Goal: Task Accomplishment & Management: Manage account settings

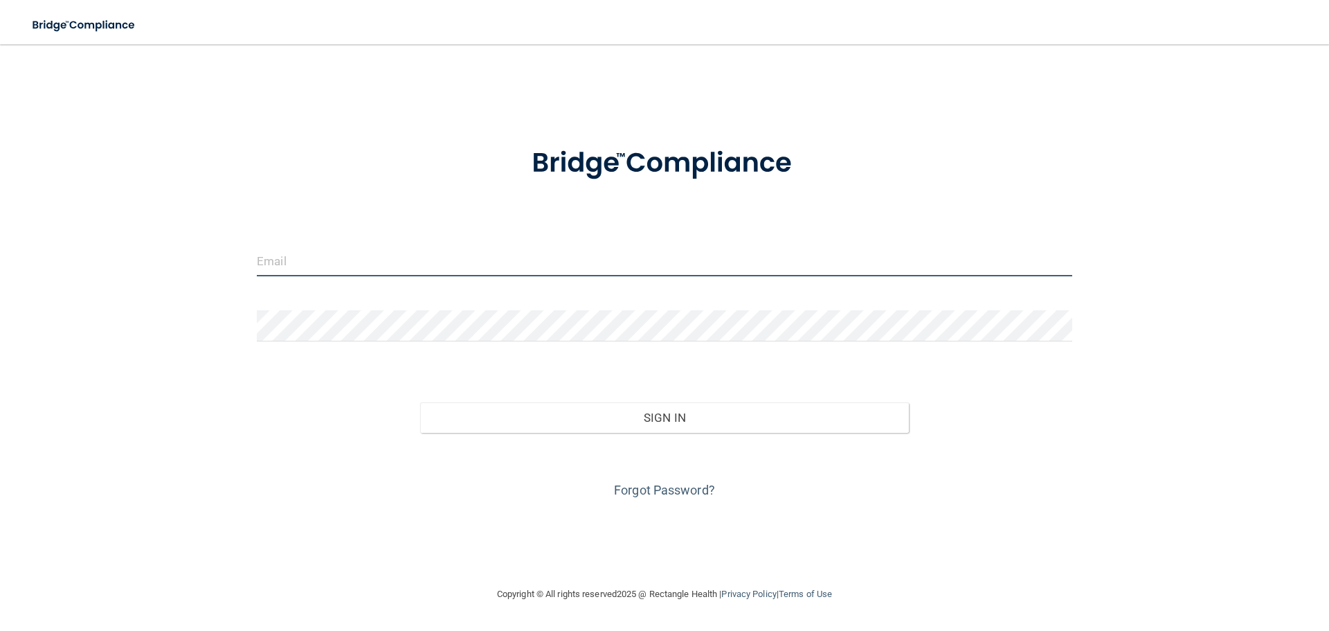
click at [476, 262] on input "email" at bounding box center [665, 260] width 816 height 31
type input "[EMAIL_ADDRESS][DOMAIN_NAME]"
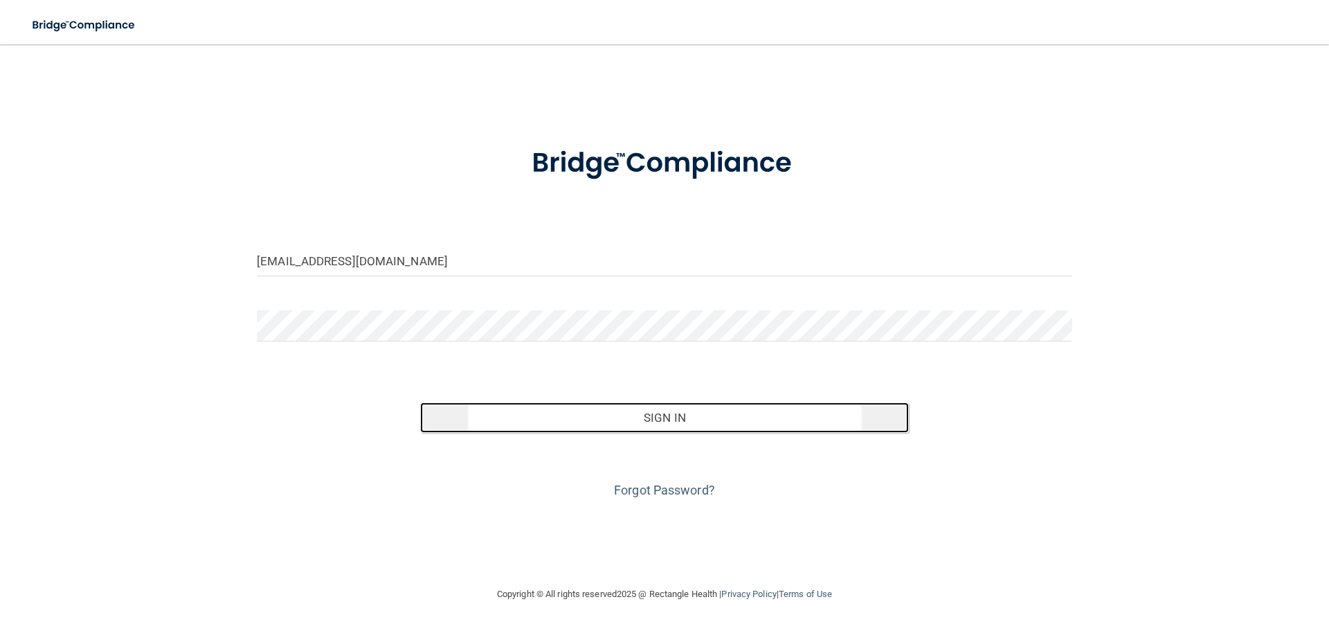
click at [521, 406] on button "Sign In" at bounding box center [664, 417] width 489 height 30
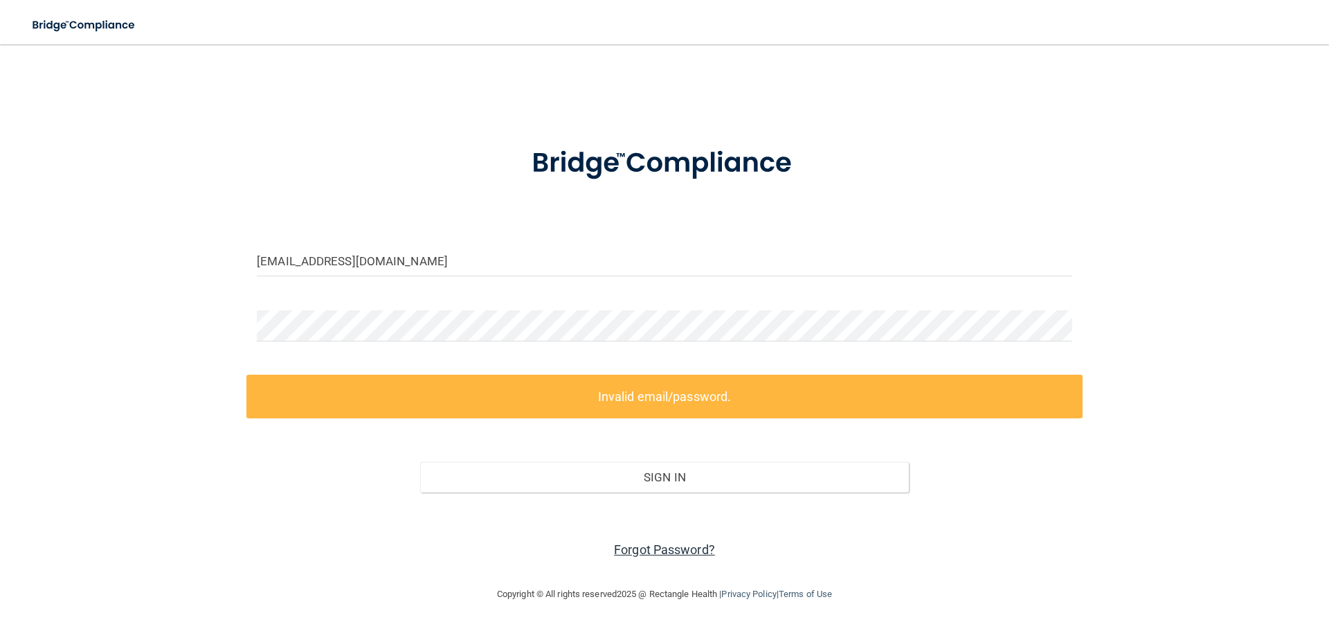
click at [642, 551] on link "Forgot Password?" at bounding box center [664, 549] width 101 height 15
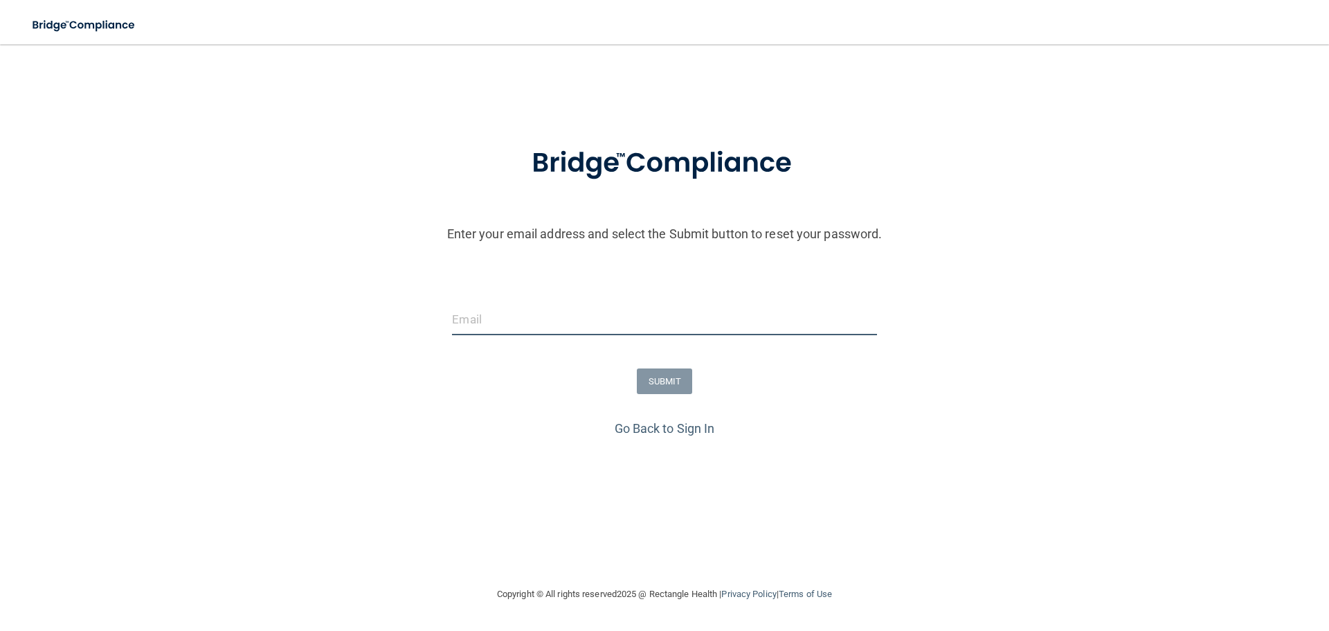
click at [599, 325] on input "email" at bounding box center [664, 319] width 424 height 31
type input "[EMAIL_ADDRESS][DOMAIN_NAME]"
click at [657, 389] on button "SUBMIT" at bounding box center [665, 381] width 56 height 26
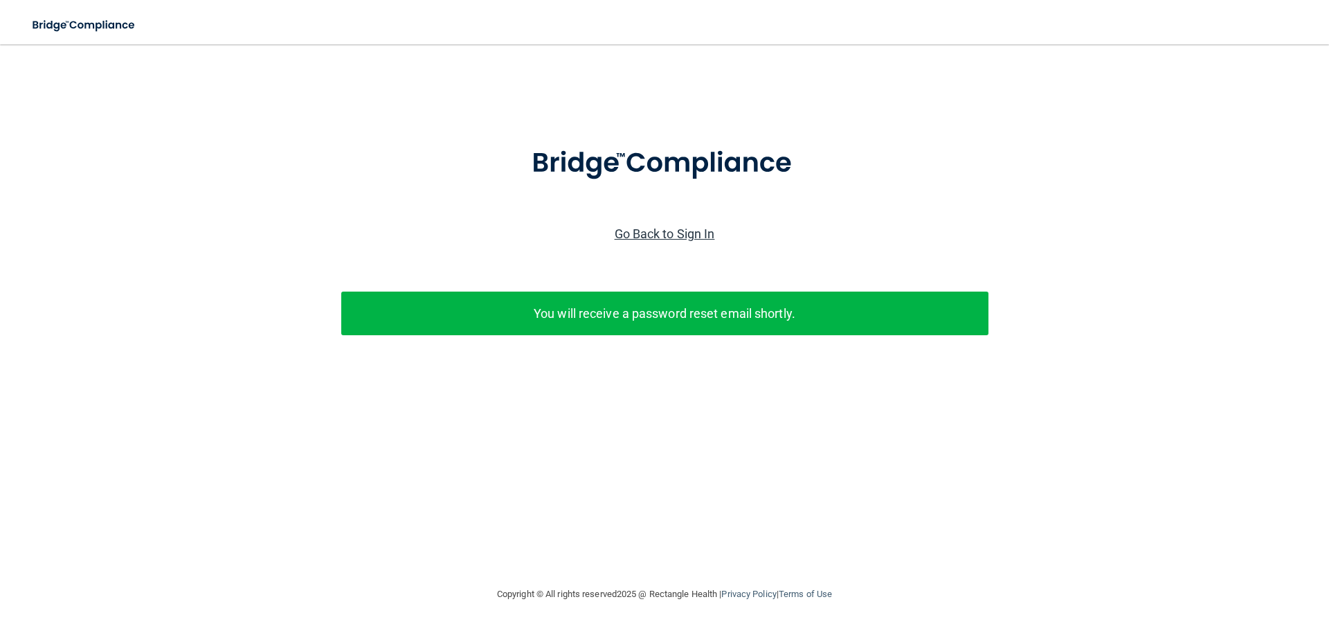
click at [692, 237] on link "Go Back to Sign In" at bounding box center [665, 233] width 100 height 15
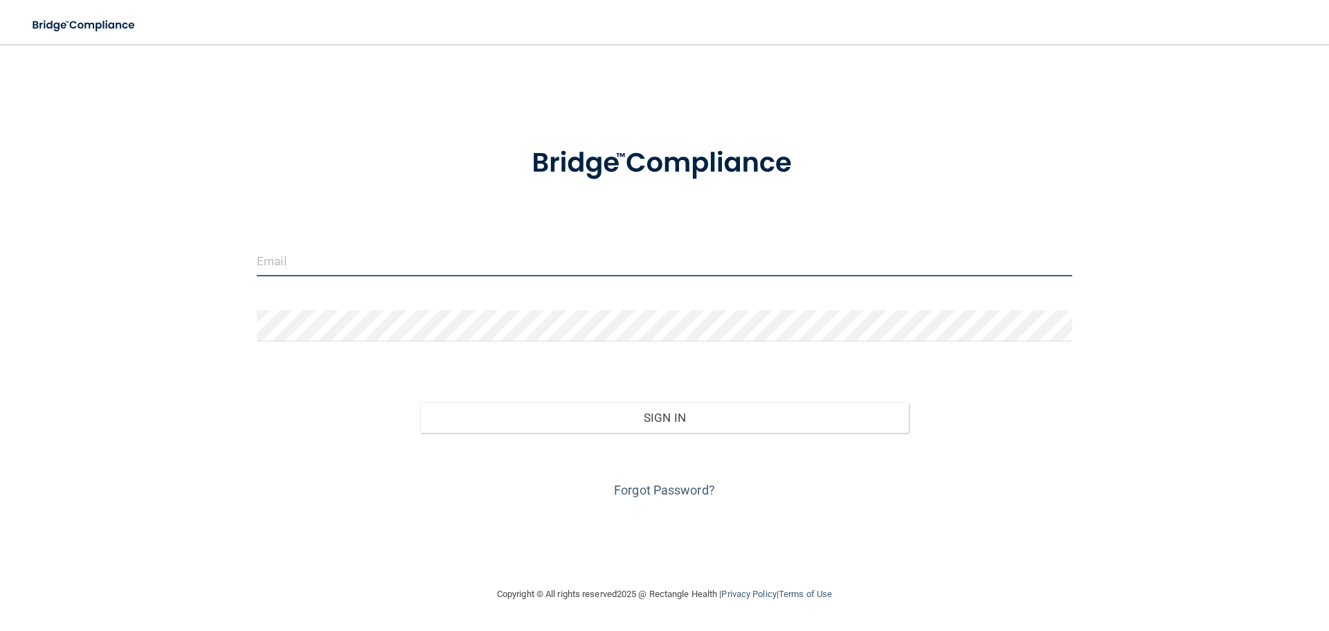
click at [440, 258] on input "email" at bounding box center [665, 260] width 816 height 31
type input "[EMAIL_ADDRESS][DOMAIN_NAME]"
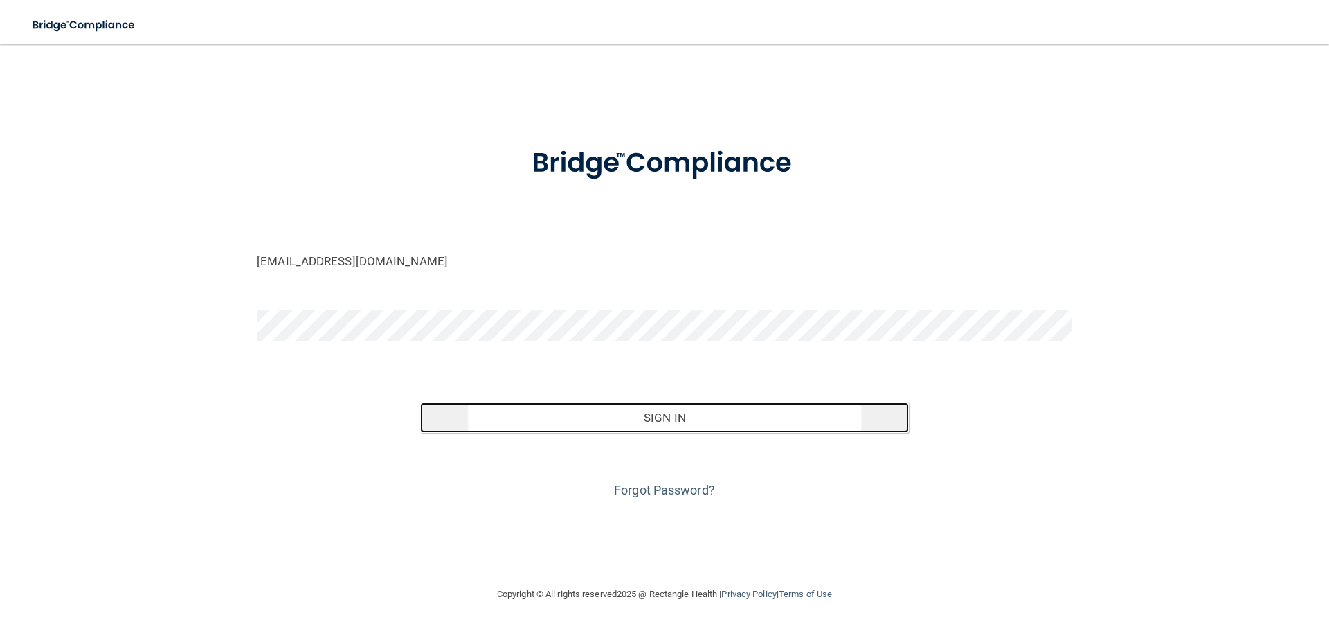
click at [640, 427] on button "Sign In" at bounding box center [664, 417] width 489 height 30
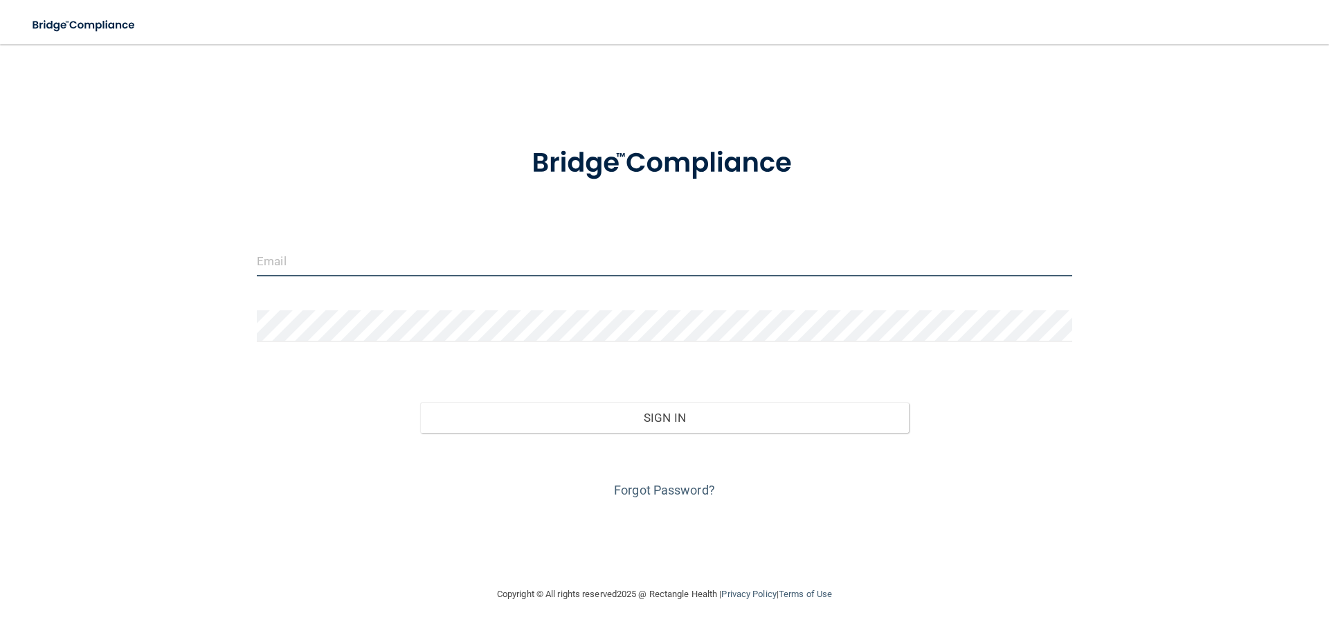
click at [419, 261] on input "email" at bounding box center [665, 260] width 816 height 31
type input "[EMAIL_ADDRESS][DOMAIN_NAME]"
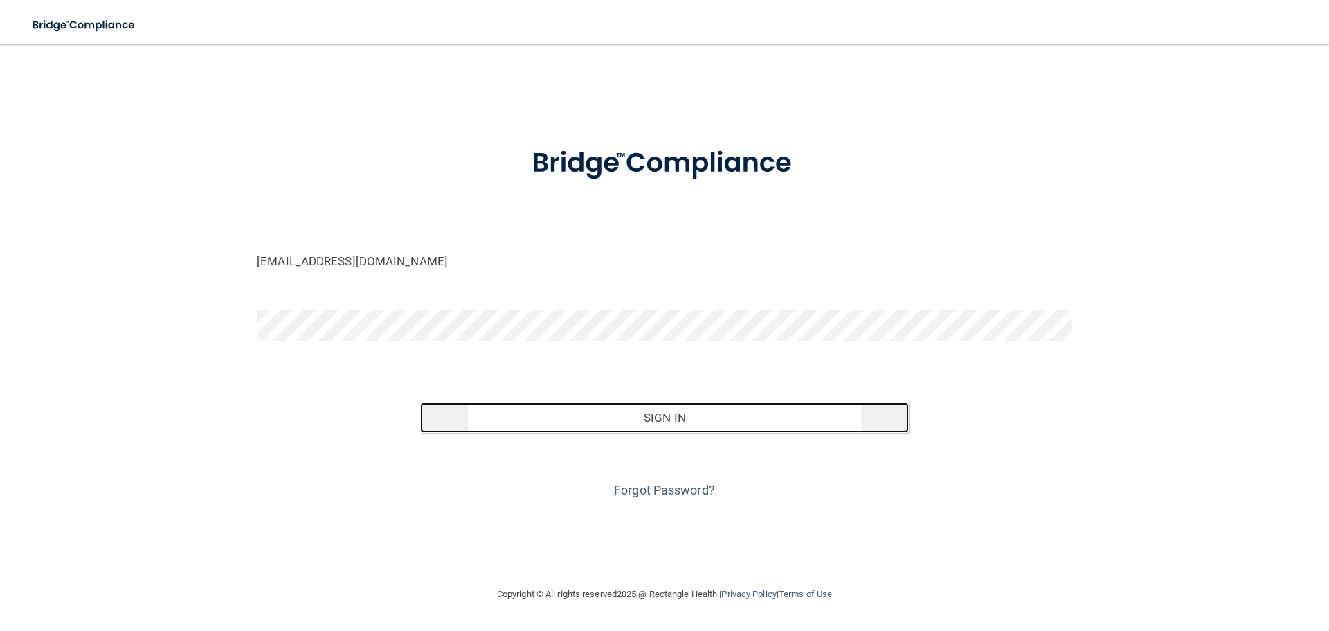
click at [487, 406] on button "Sign In" at bounding box center [664, 417] width 489 height 30
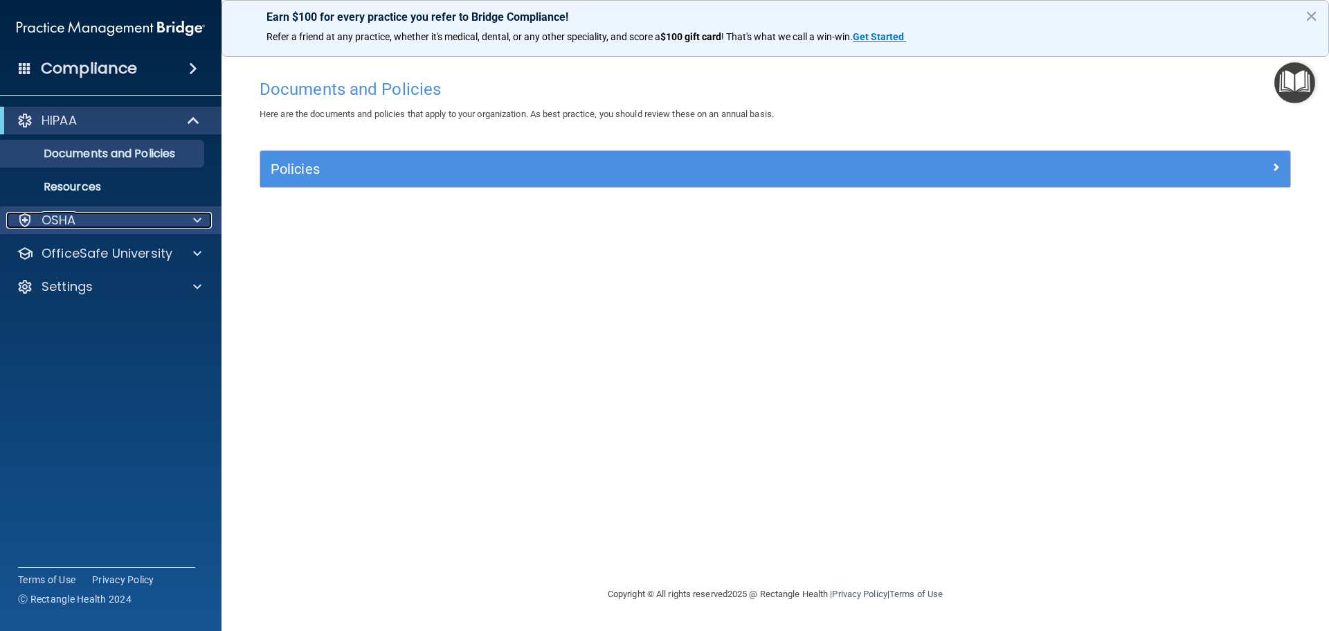
click at [187, 219] on div at bounding box center [195, 220] width 35 height 17
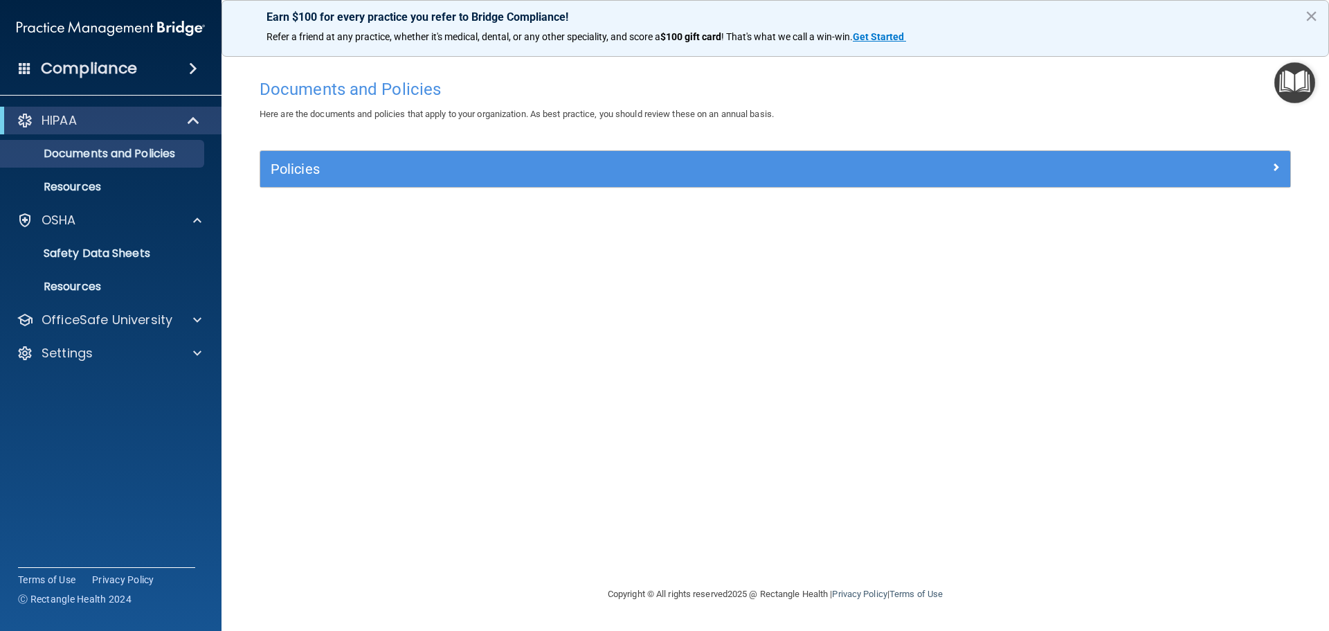
click at [106, 70] on h4 "Compliance" at bounding box center [89, 68] width 96 height 19
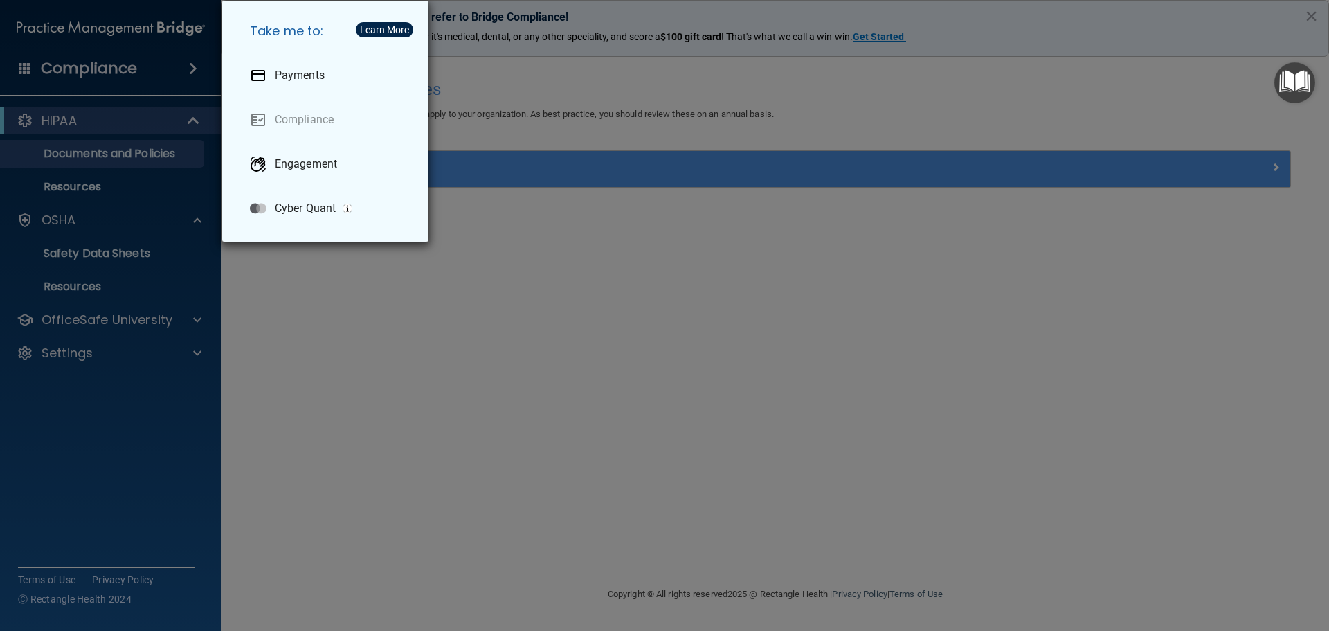
click at [316, 314] on div "Take me to: Payments Compliance Engagement Cyber Quant" at bounding box center [664, 315] width 1329 height 631
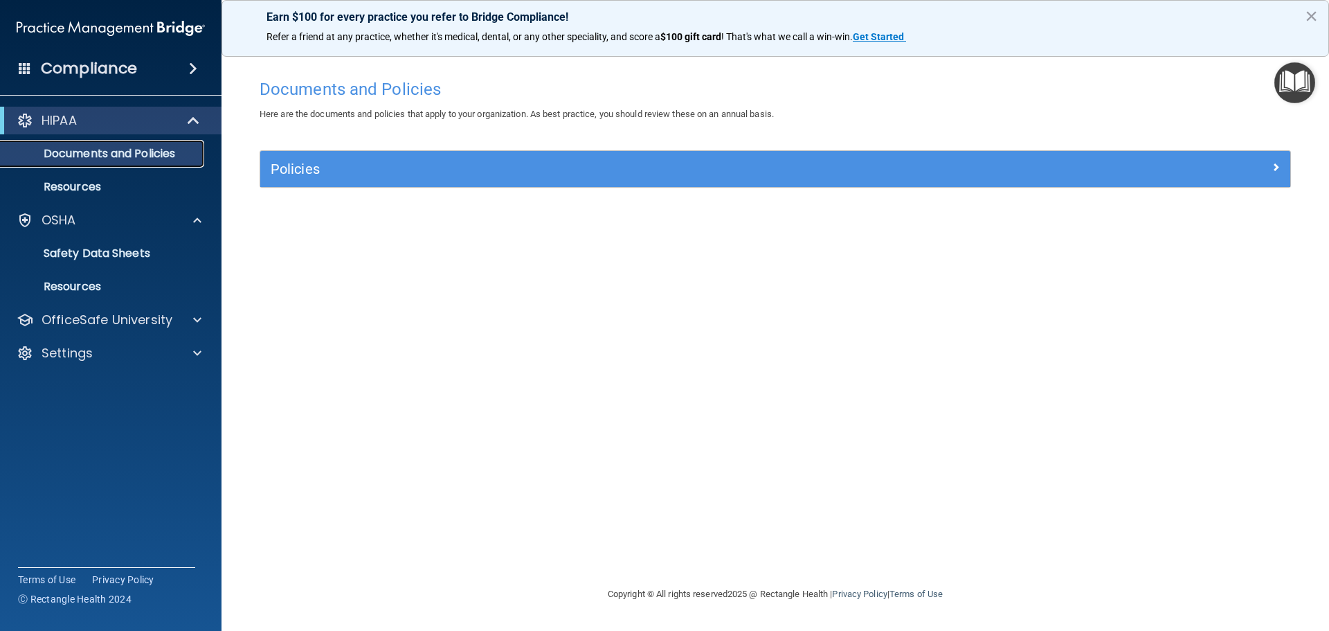
click at [117, 150] on p "Documents and Policies" at bounding box center [103, 154] width 189 height 14
click at [197, 221] on span at bounding box center [197, 220] width 8 height 17
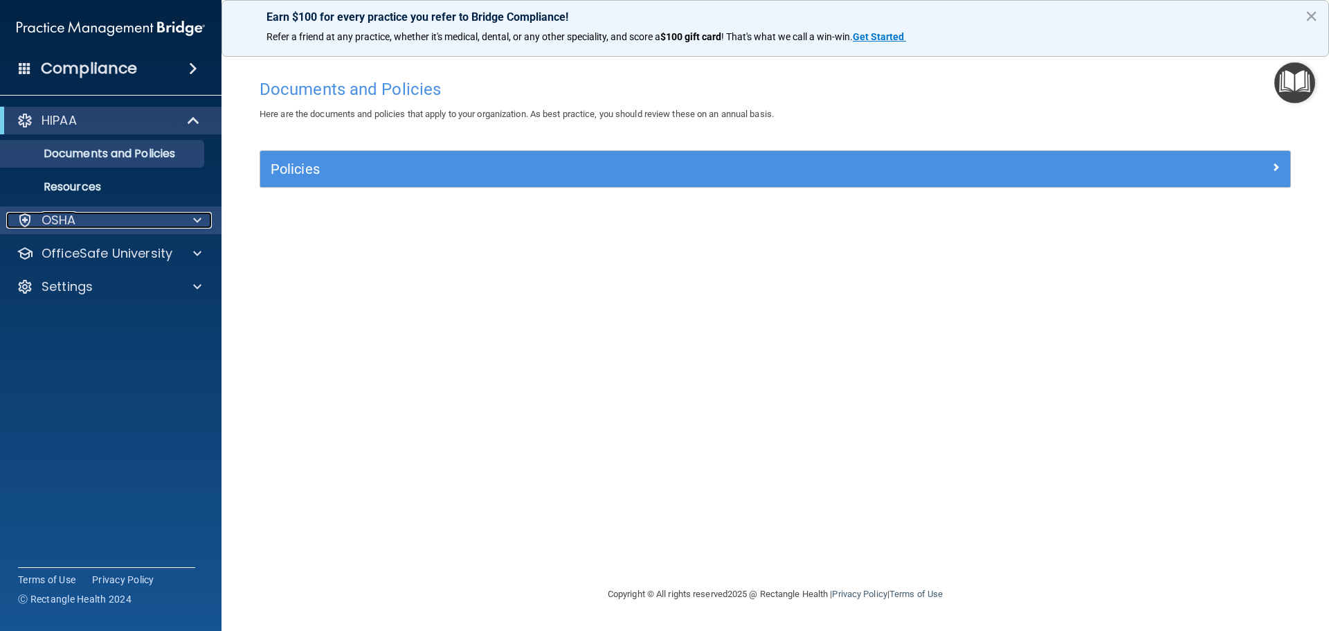
click at [197, 221] on span at bounding box center [197, 220] width 8 height 17
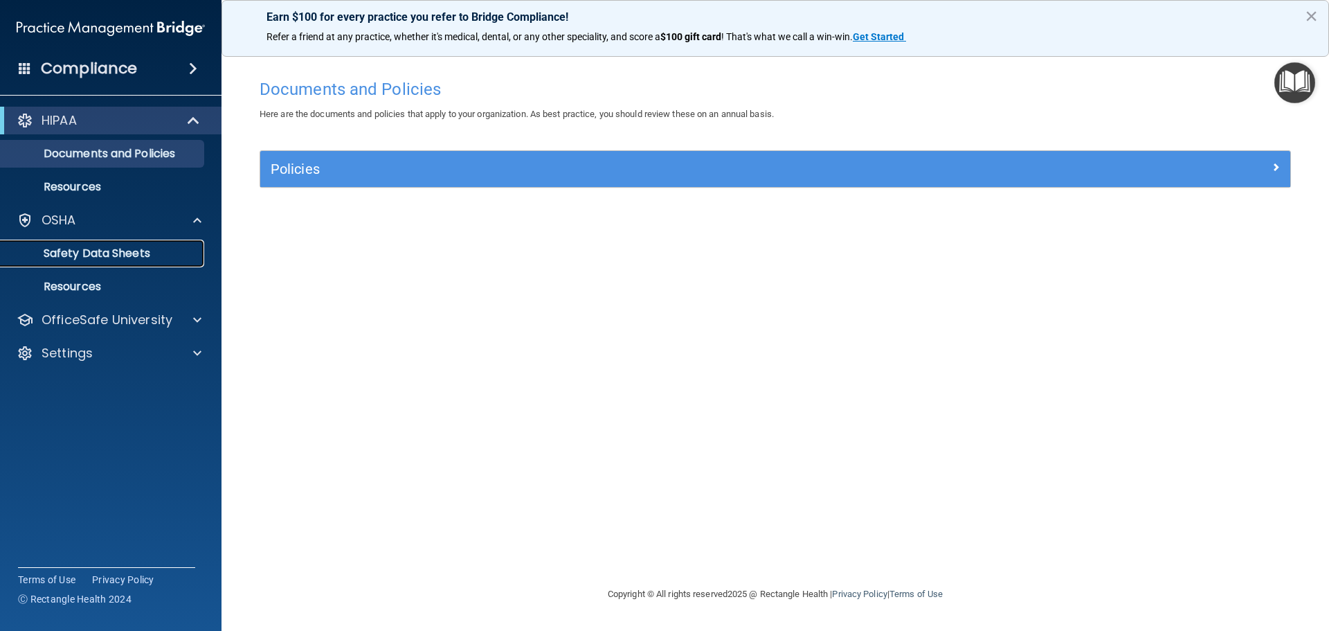
click at [158, 249] on p "Safety Data Sheets" at bounding box center [103, 253] width 189 height 14
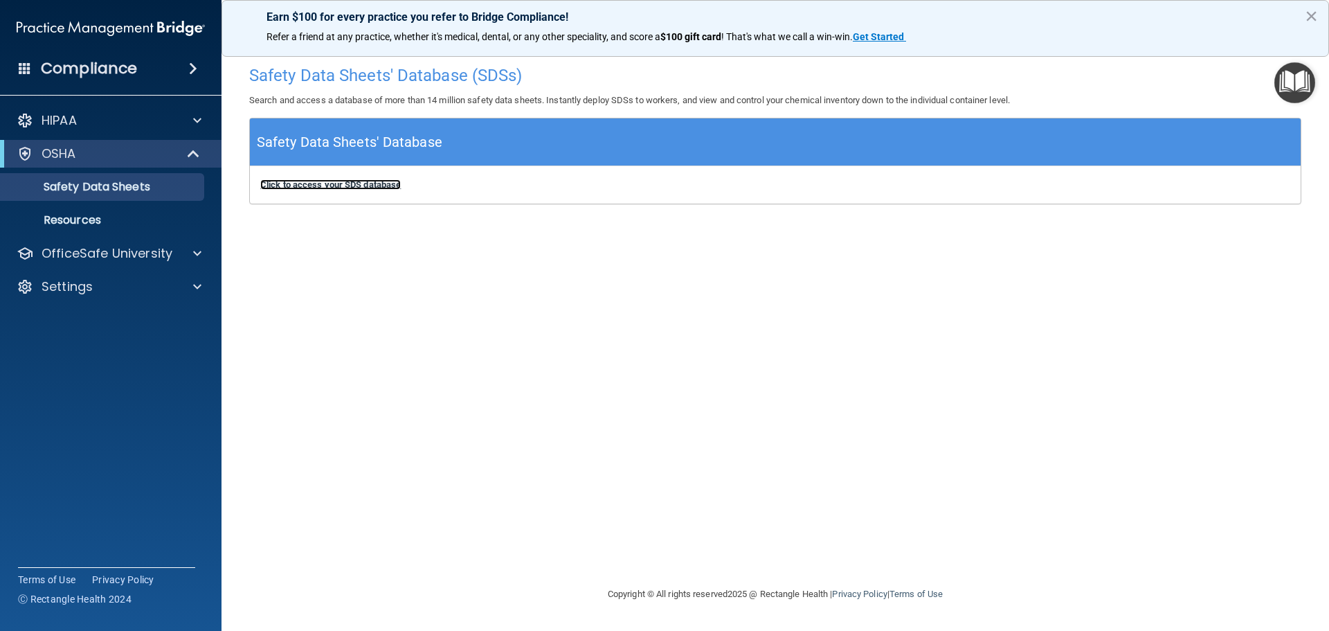
click at [329, 186] on b "Click to access your SDS database" at bounding box center [330, 184] width 141 height 10
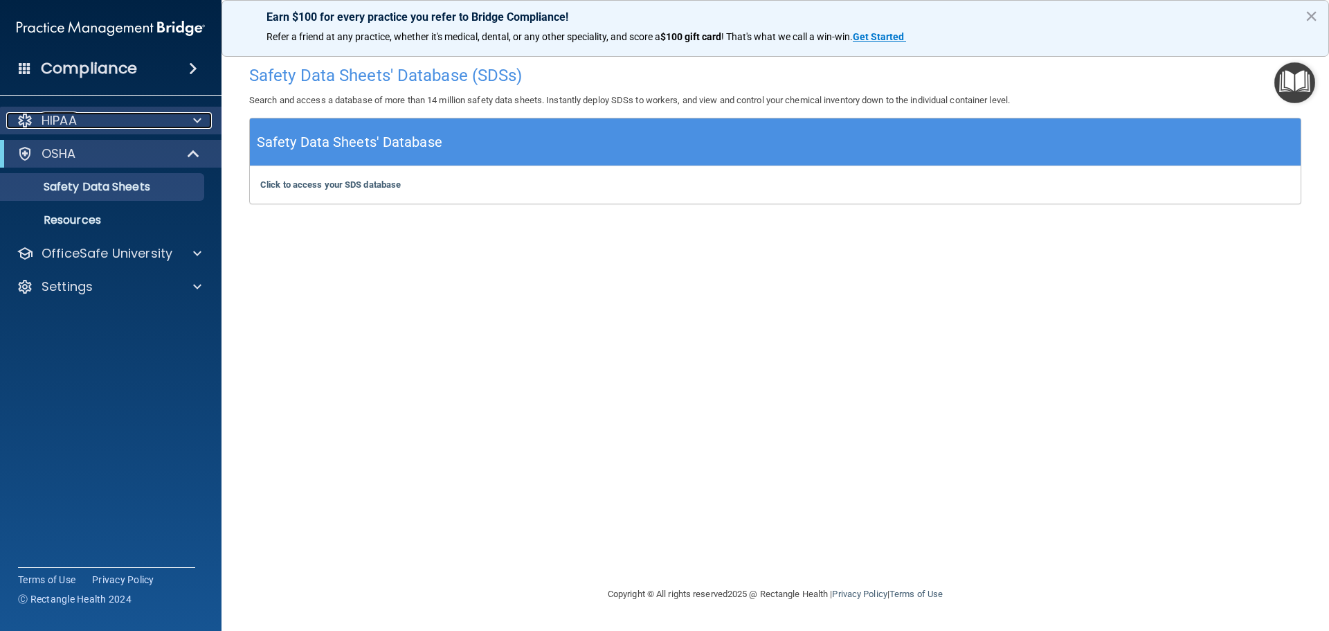
click at [195, 120] on span at bounding box center [197, 120] width 8 height 17
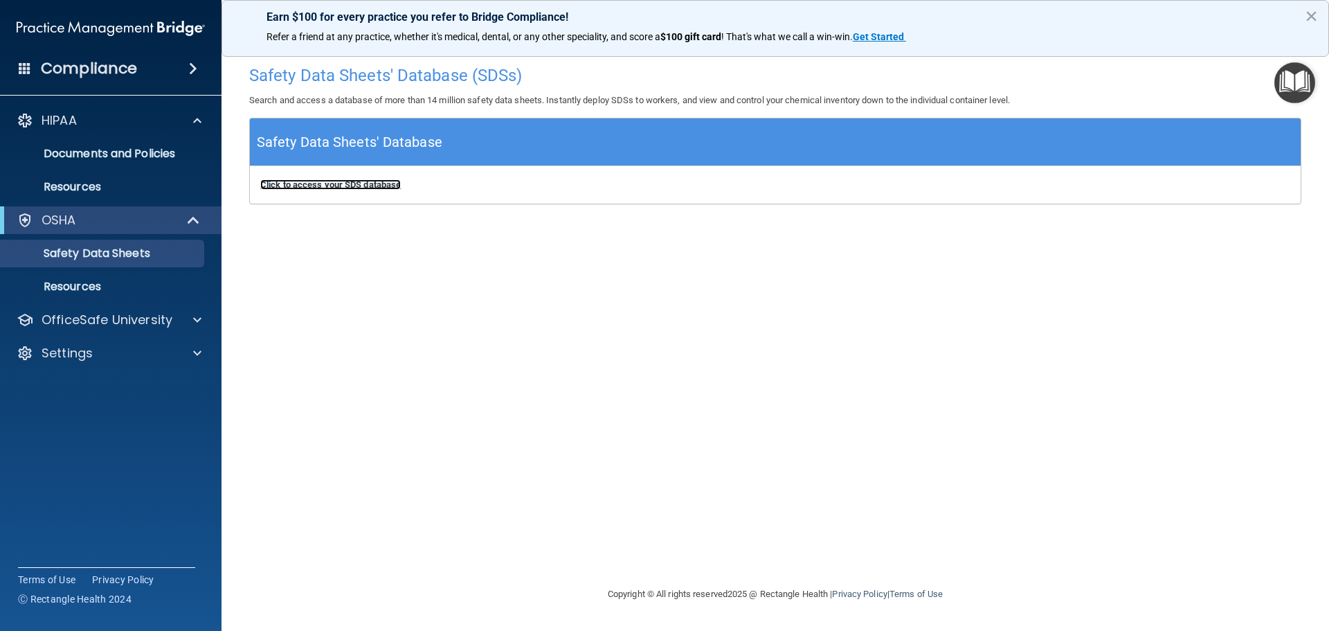
click at [329, 185] on b "Click to access your SDS database" at bounding box center [330, 184] width 141 height 10
click at [194, 67] on span at bounding box center [193, 68] width 8 height 17
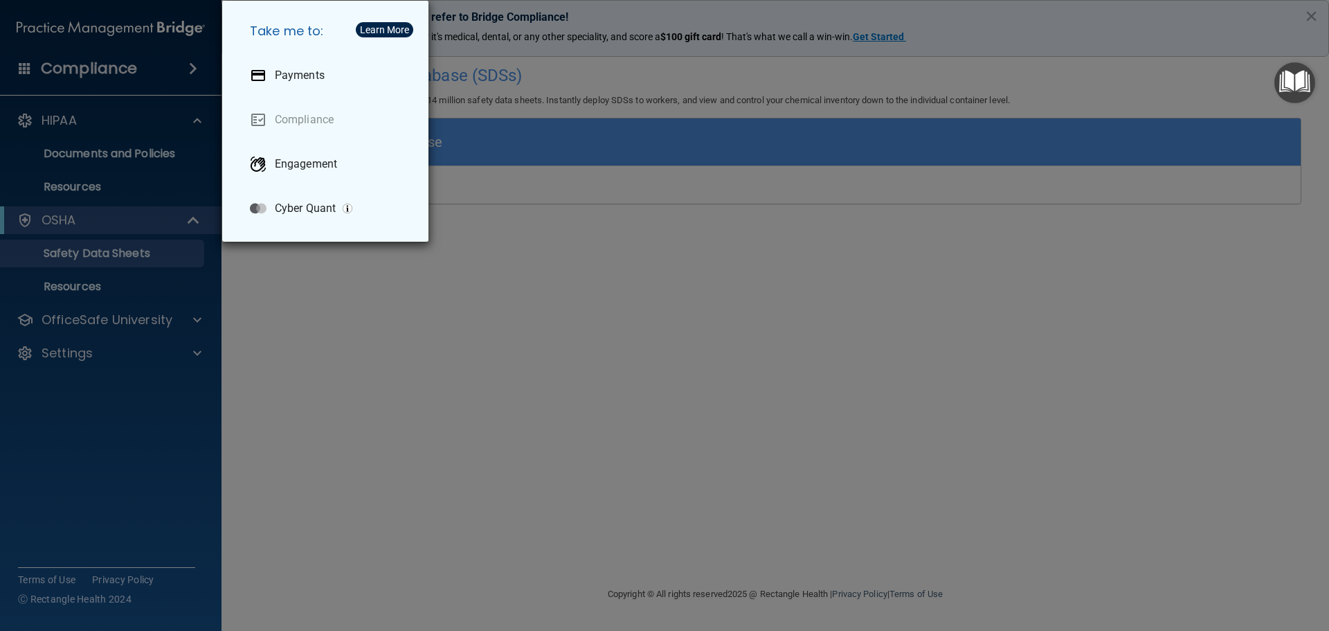
click at [194, 67] on div "Take me to: Payments Compliance Engagement Cyber Quant" at bounding box center [664, 315] width 1329 height 631
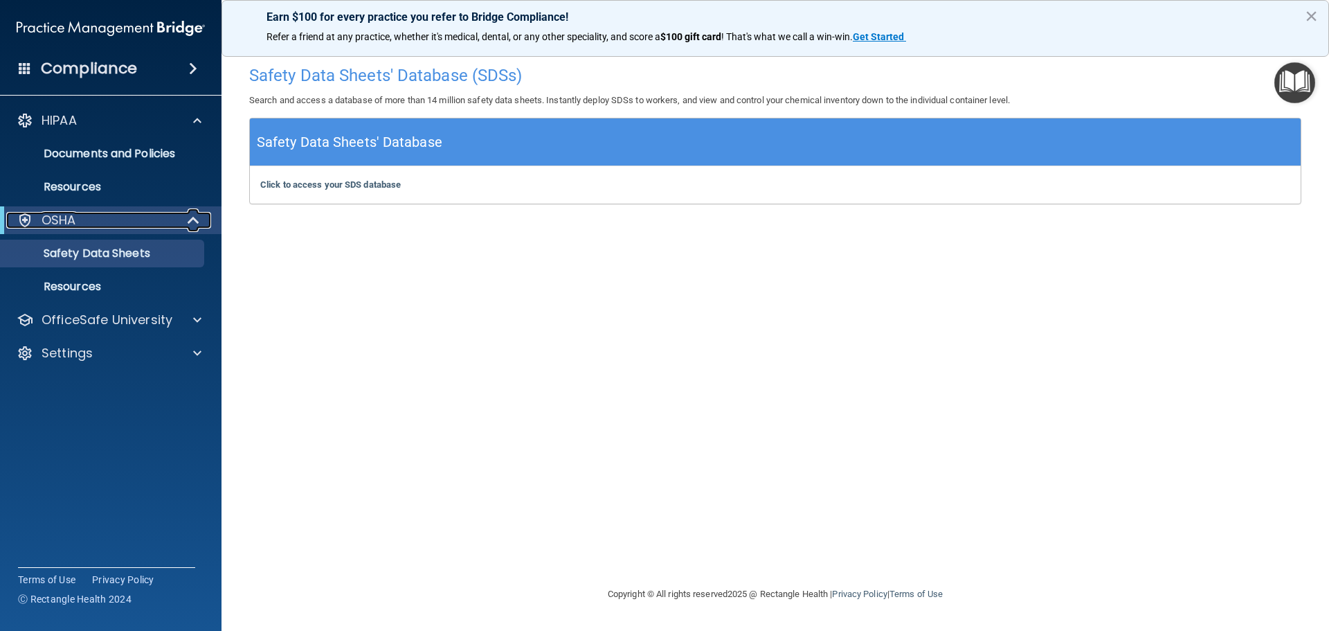
click at [192, 217] on span at bounding box center [195, 220] width 12 height 17
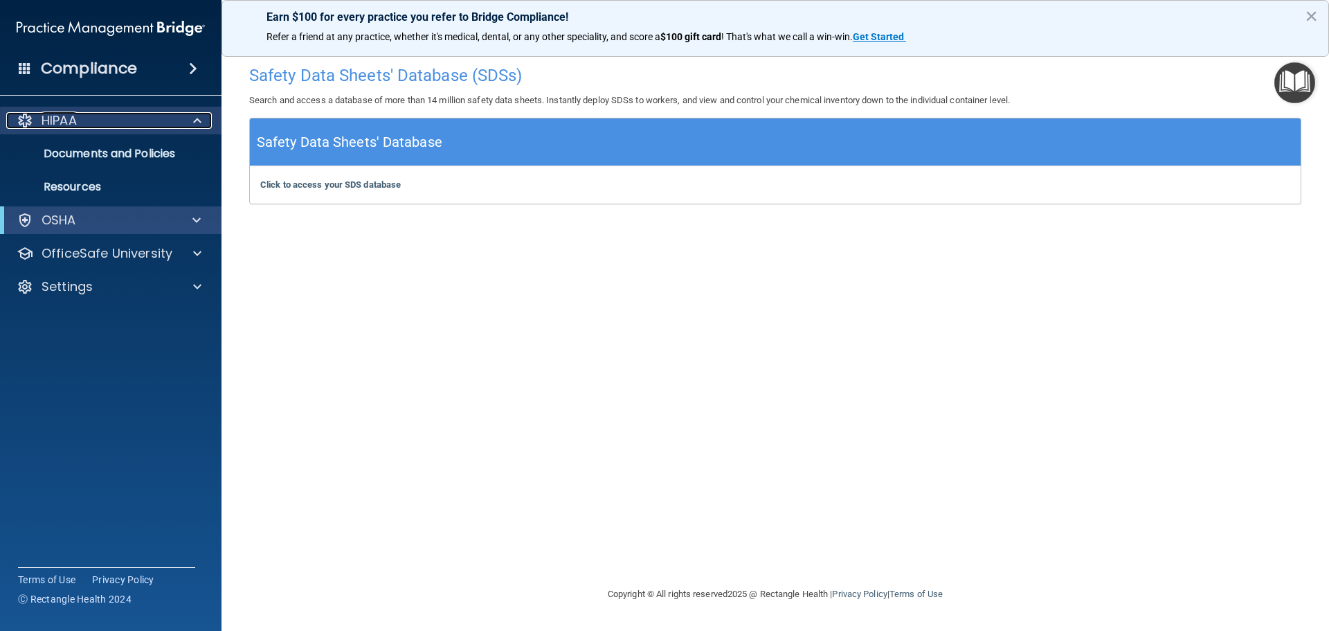
click at [200, 117] on span at bounding box center [197, 120] width 8 height 17
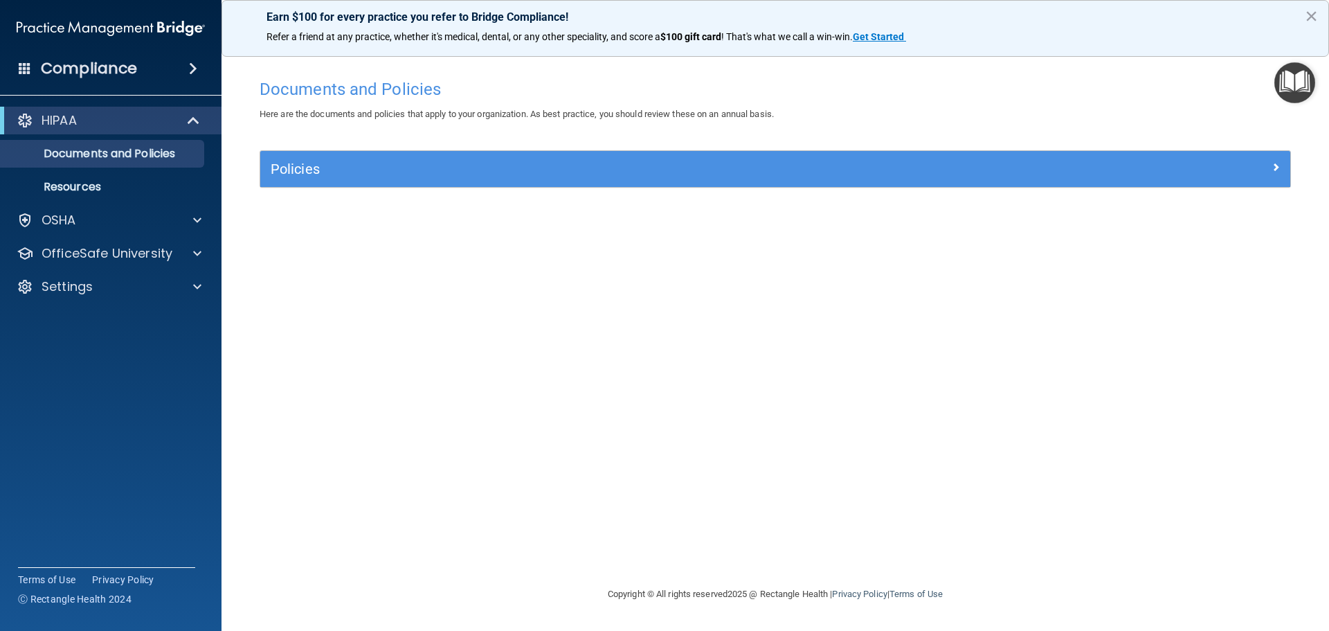
click at [192, 71] on span at bounding box center [193, 68] width 8 height 17
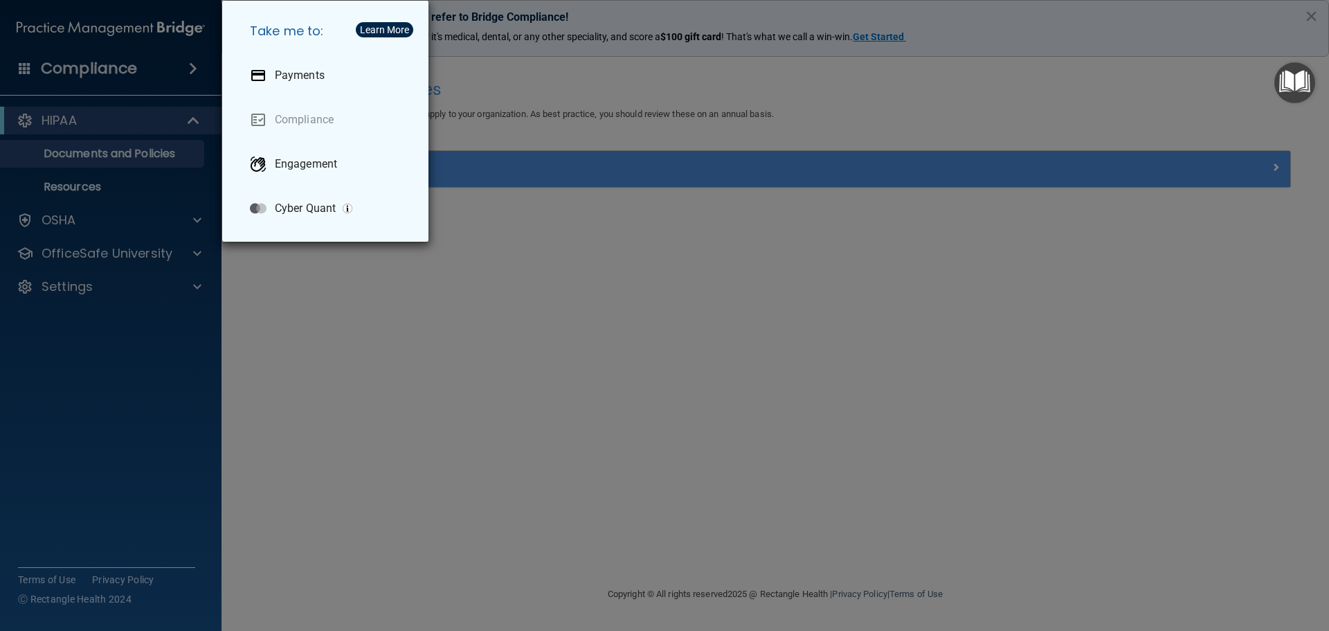
click at [192, 71] on div "Take me to: Payments Compliance Engagement Cyber Quant" at bounding box center [664, 315] width 1329 height 631
